Goal: Task Accomplishment & Management: Manage account settings

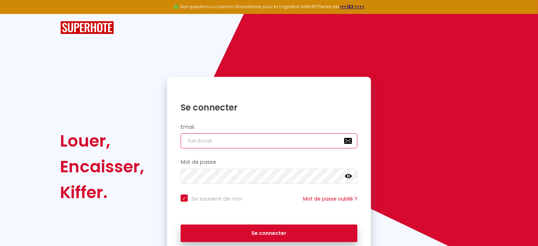
drag, startPoint x: 220, startPoint y: 147, endPoint x: 225, endPoint y: 145, distance: 5.5
click at [220, 146] on input "email" at bounding box center [269, 140] width 177 height 15
type input "[EMAIL_ADDRESS][DOMAIN_NAME]"
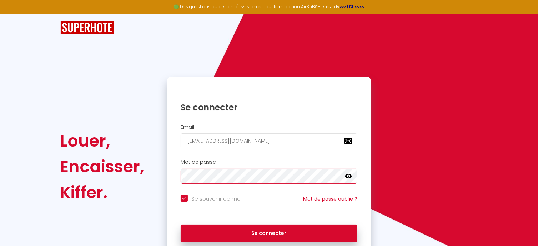
click at [181, 224] on button "Se connecter" at bounding box center [269, 233] width 177 height 18
checkbox input "true"
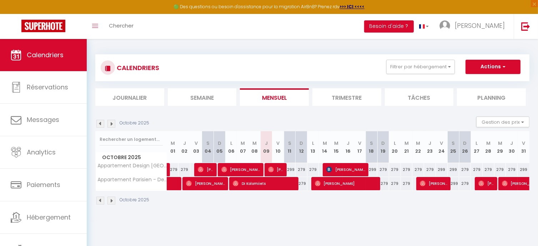
click at [196, 67] on div "CALENDRIERS Filtrer par hébergement Tous Appartement Design [GEOGRAPHIC_DATA] -…" at bounding box center [312, 68] width 423 height 16
